Goal: Information Seeking & Learning: Learn about a topic

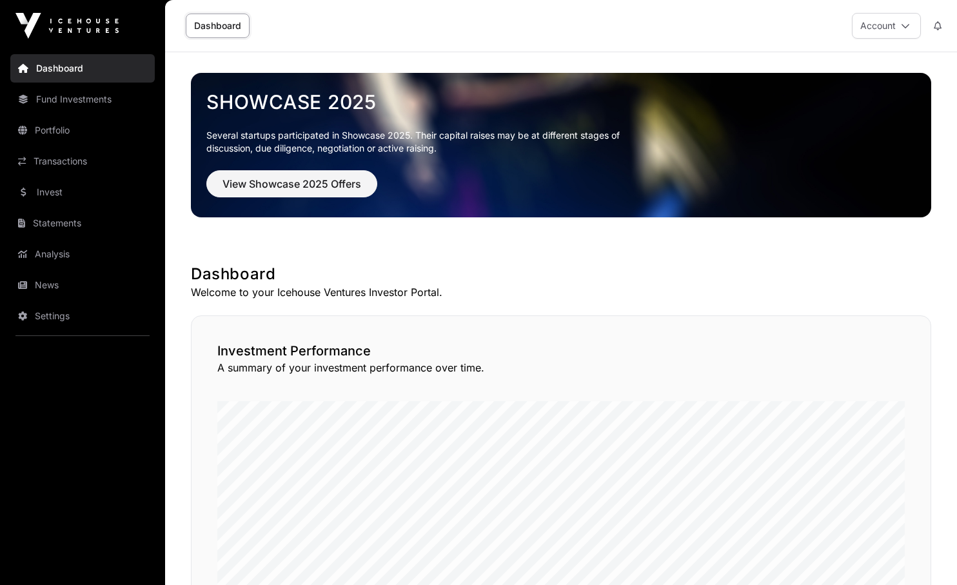
click at [300, 188] on span "View Showcase 2025 Offers" at bounding box center [291, 183] width 139 height 15
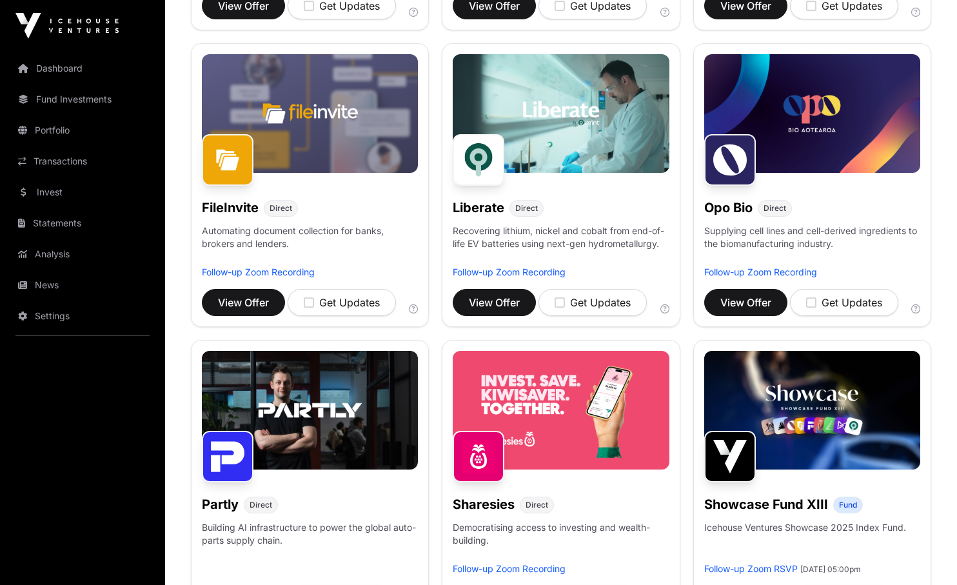
scroll to position [530, 0]
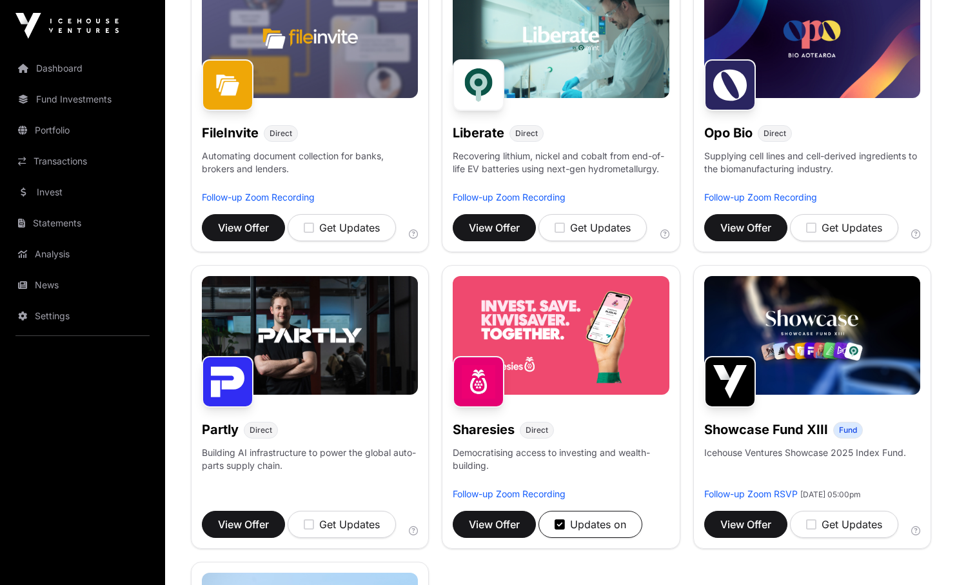
click at [492, 525] on span "View Offer" at bounding box center [494, 523] width 51 height 15
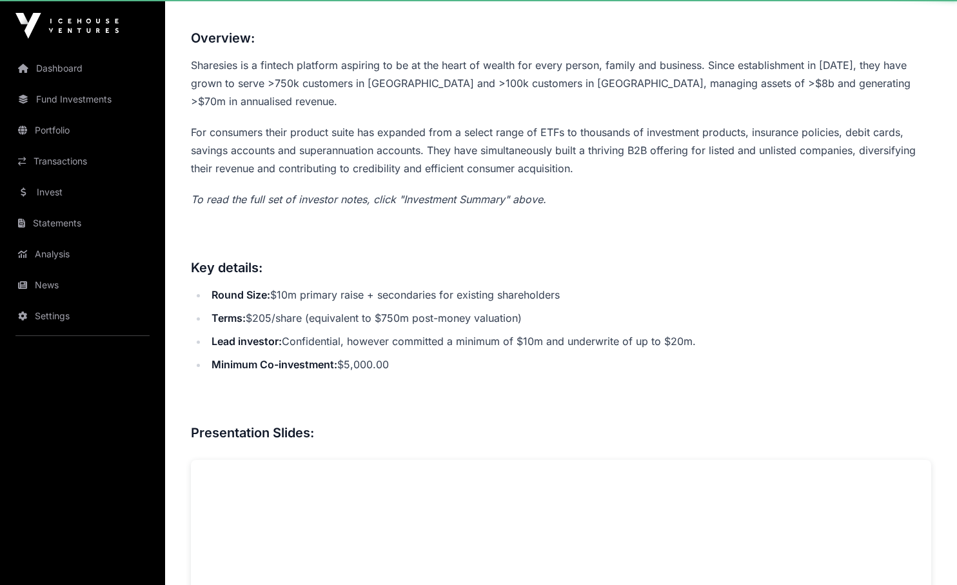
scroll to position [200, 0]
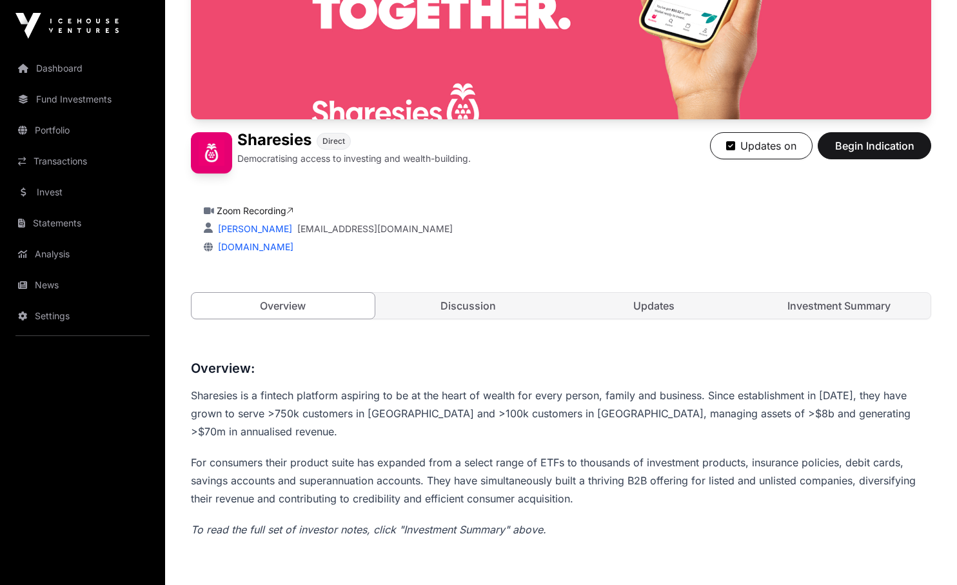
click at [810, 313] on link "Investment Summary" at bounding box center [839, 306] width 183 height 26
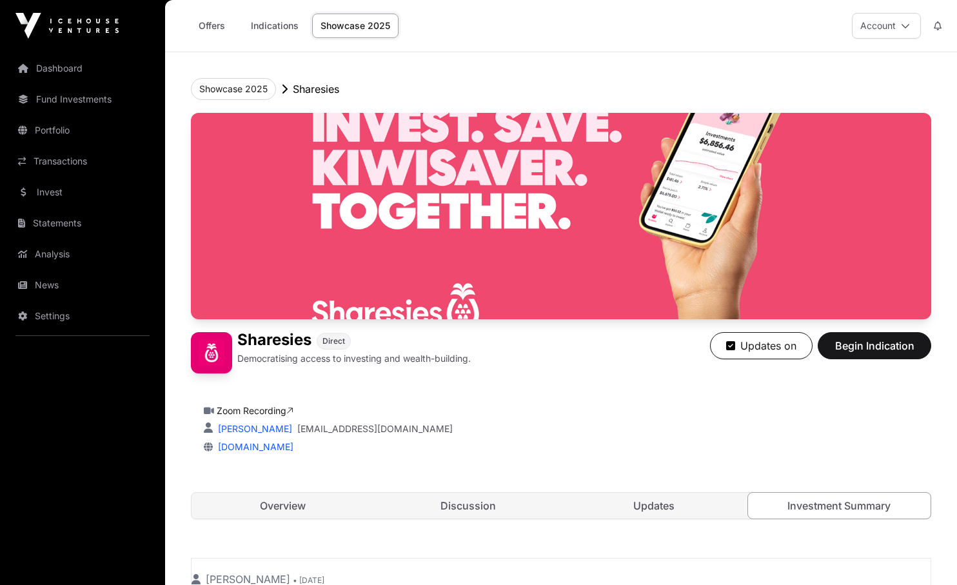
click at [660, 513] on link "Updates" at bounding box center [653, 506] width 183 height 26
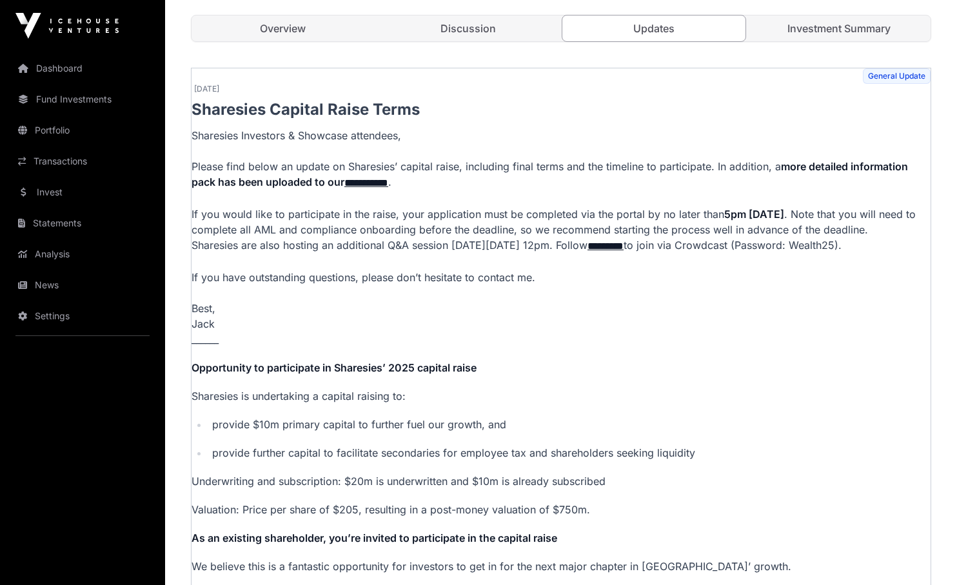
scroll to position [477, 0]
click at [371, 184] on link "**********" at bounding box center [366, 183] width 44 height 10
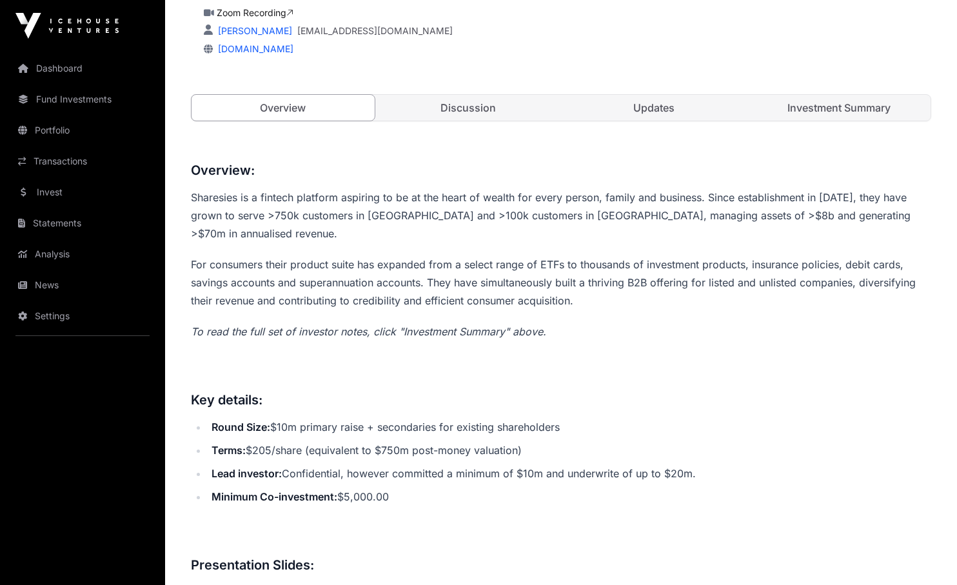
scroll to position [398, 0]
